Goal: Information Seeking & Learning: Compare options

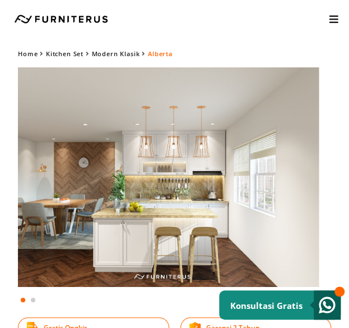
click at [221, 159] on img at bounding box center [163, 176] width 314 height 219
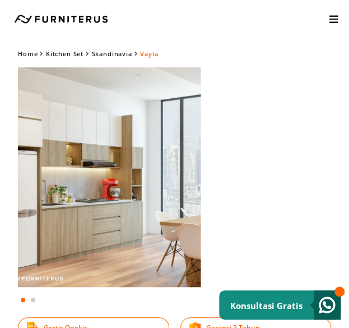
click at [24, 228] on img at bounding box center [44, 176] width 314 height 219
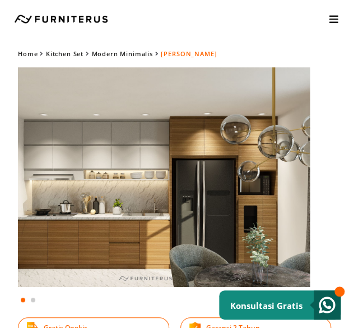
click at [129, 136] on img at bounding box center [154, 176] width 314 height 219
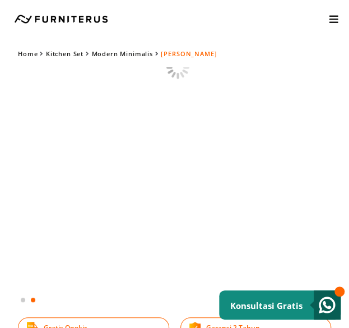
click at [0, 132] on html "Kitchen Set Lemari Custom Interior Set Portfolio KONSULTASI GRATIS Kitchen Set …" at bounding box center [174, 164] width 349 height 328
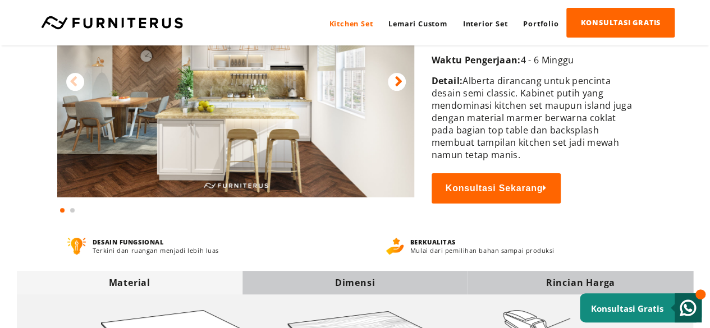
scroll to position [337, 0]
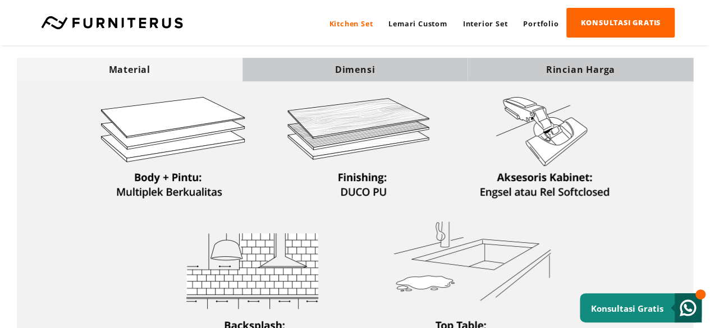
click at [349, 59] on div "Dimensi" at bounding box center [355, 70] width 226 height 24
click at [349, 67] on div "Dimensi" at bounding box center [355, 69] width 226 height 12
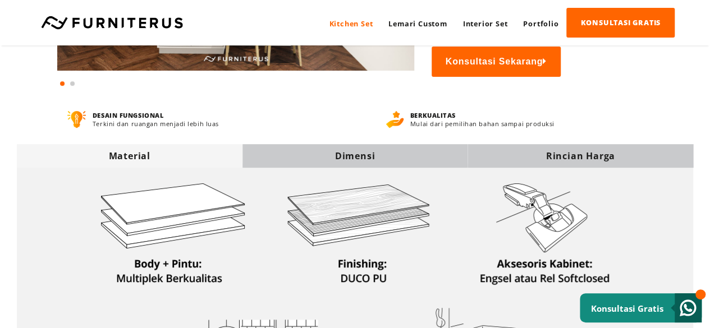
scroll to position [280, 0]
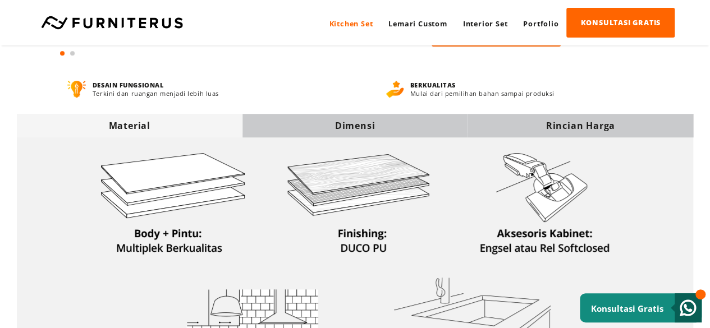
click at [349, 125] on div "Dimensi" at bounding box center [355, 125] width 226 height 12
click at [349, 128] on div "Dimensi" at bounding box center [355, 125] width 226 height 12
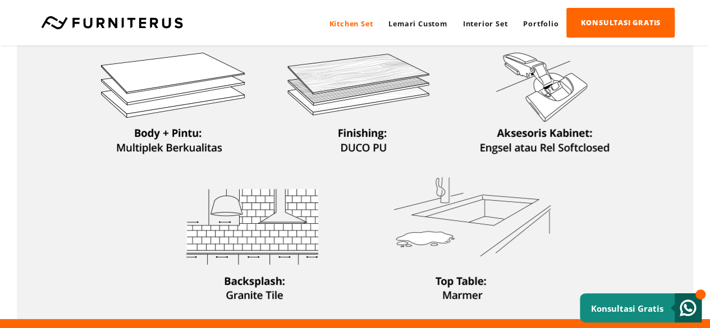
scroll to position [393, 0]
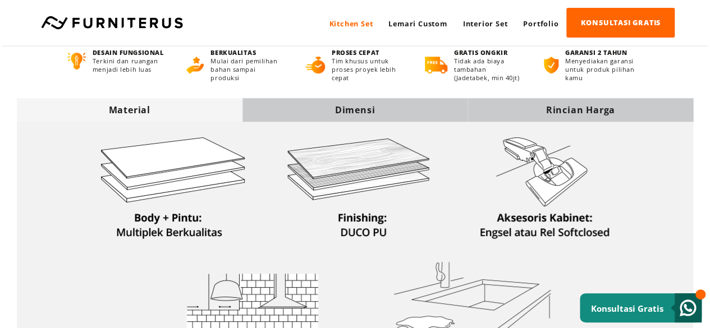
scroll to position [297, 0]
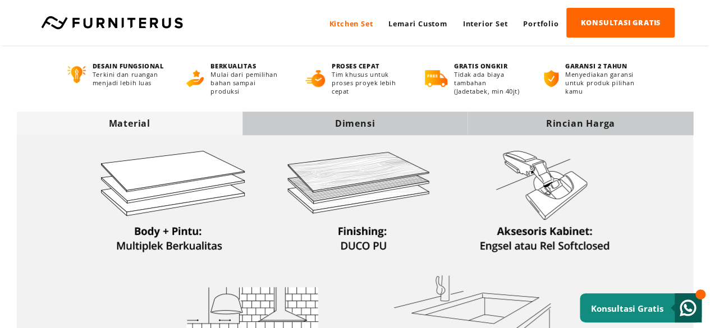
click at [355, 125] on div "Dimensi" at bounding box center [355, 124] width 226 height 24
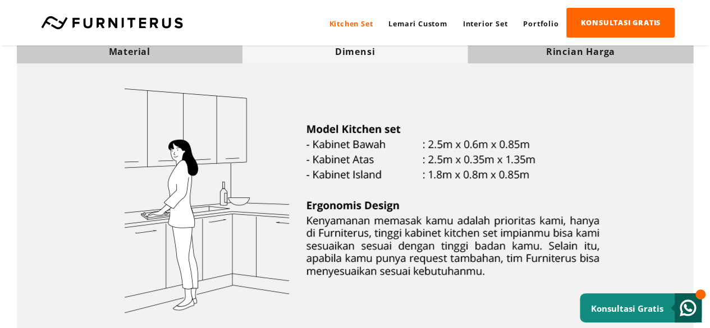
scroll to position [409, 0]
